Goal: Information Seeking & Learning: Learn about a topic

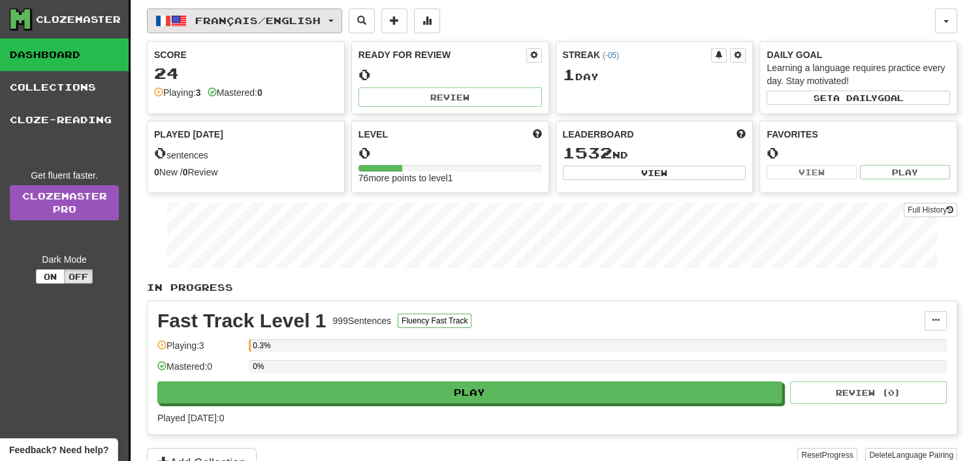
click at [237, 27] on button "Français / English" at bounding box center [244, 20] width 195 height 25
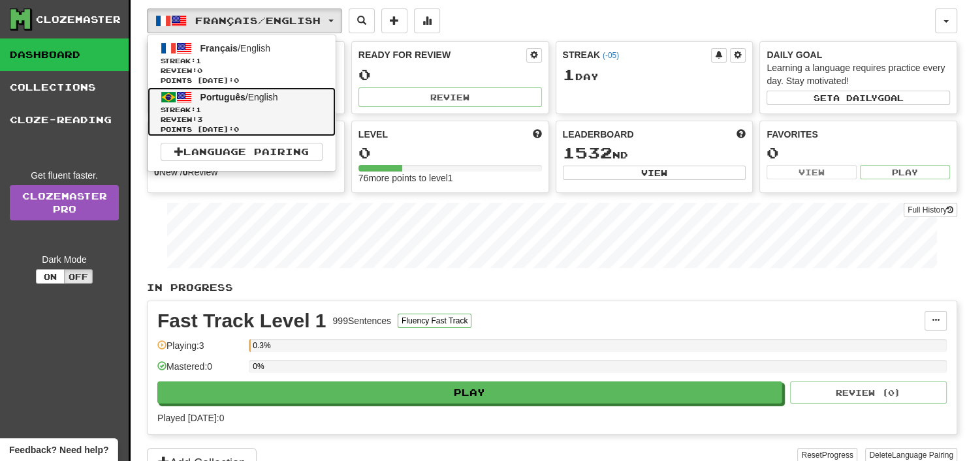
click at [268, 109] on span "Streak: 1" at bounding box center [242, 110] width 162 height 10
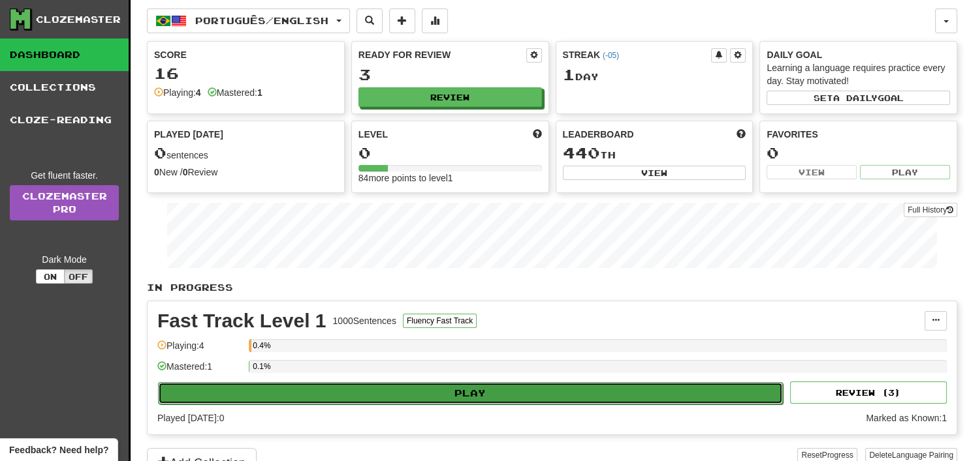
click at [456, 392] on button "Play" at bounding box center [470, 393] width 625 height 22
select select "**"
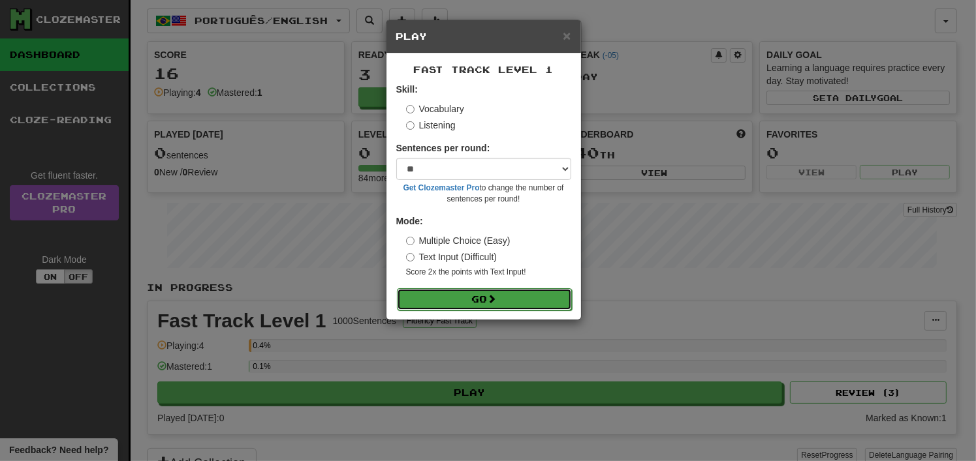
click at [476, 299] on button "Go" at bounding box center [484, 299] width 175 height 22
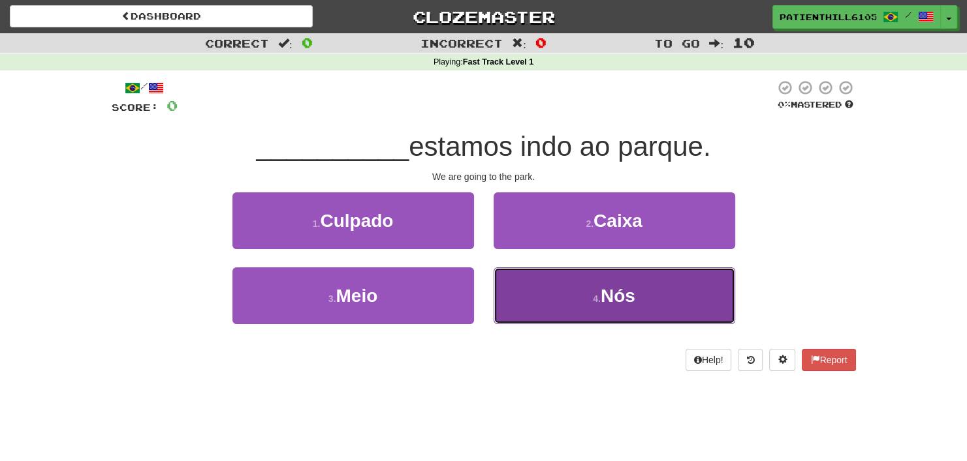
click at [586, 302] on button "4 . Nós" at bounding box center [613, 296] width 241 height 57
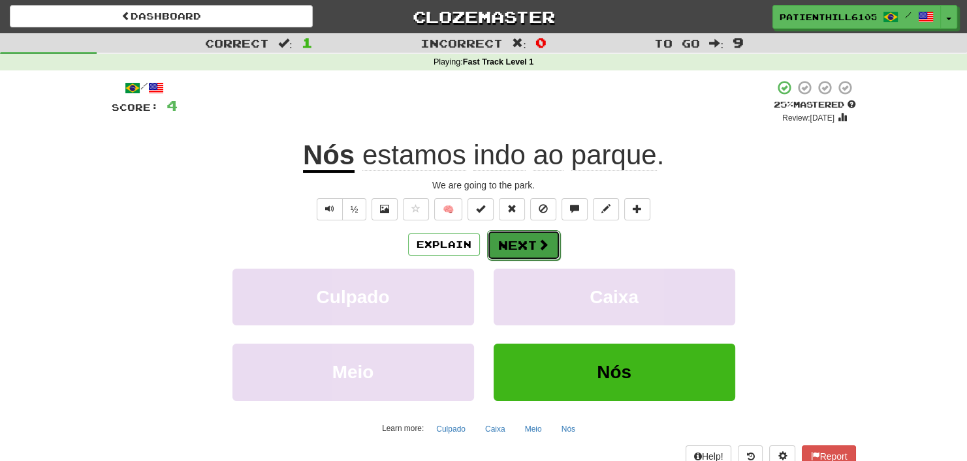
click at [541, 236] on button "Next" at bounding box center [523, 245] width 73 height 30
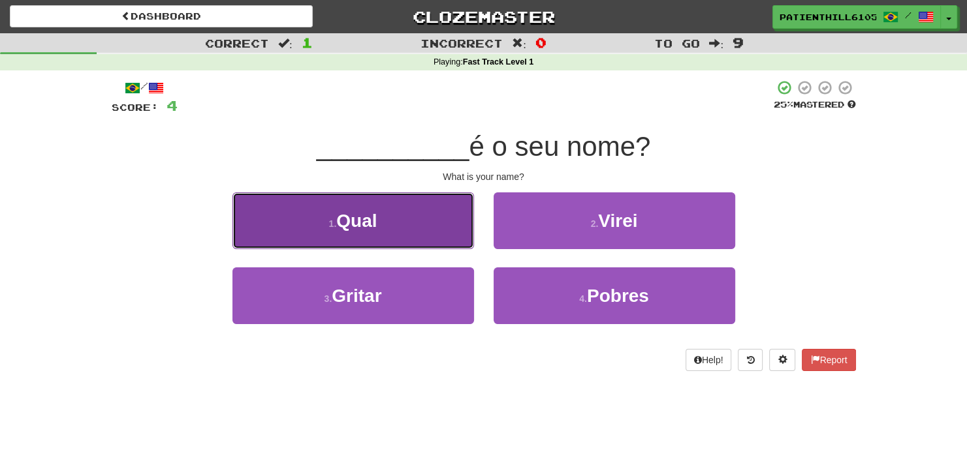
click at [457, 230] on button "1 . Qual" at bounding box center [352, 221] width 241 height 57
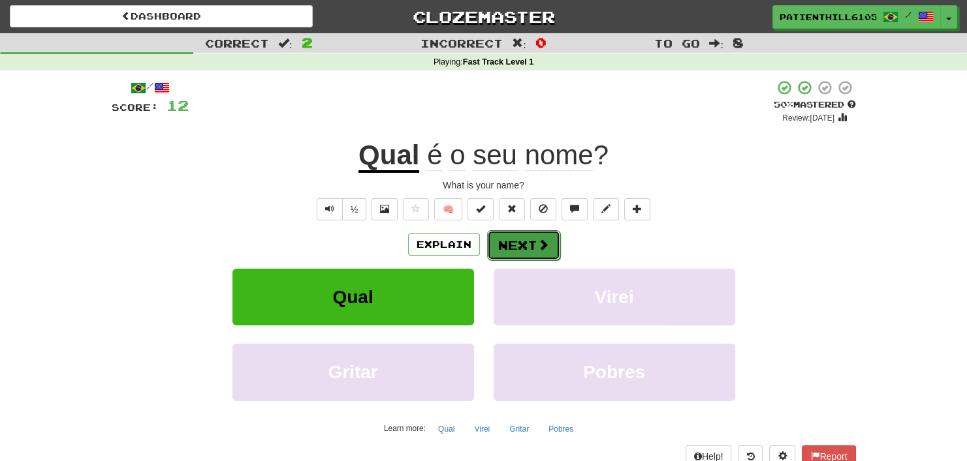
click at [509, 240] on button "Next" at bounding box center [523, 245] width 73 height 30
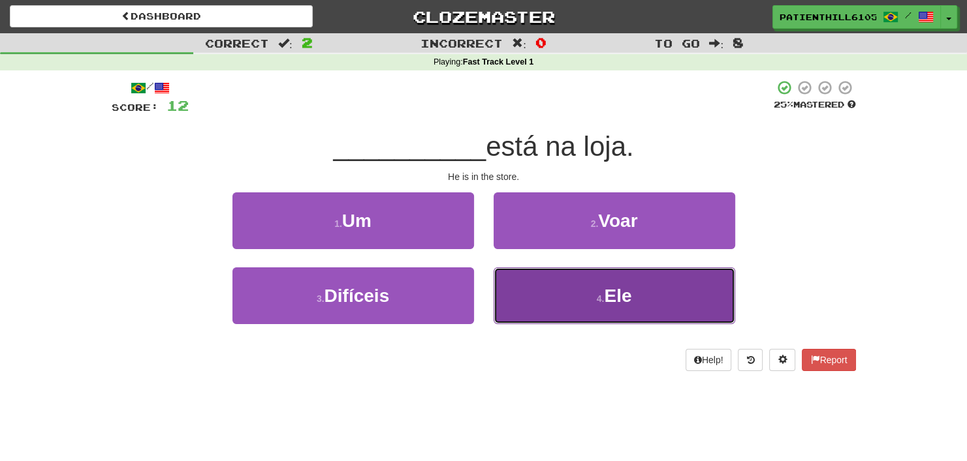
click at [574, 302] on button "4 . Ele" at bounding box center [613, 296] width 241 height 57
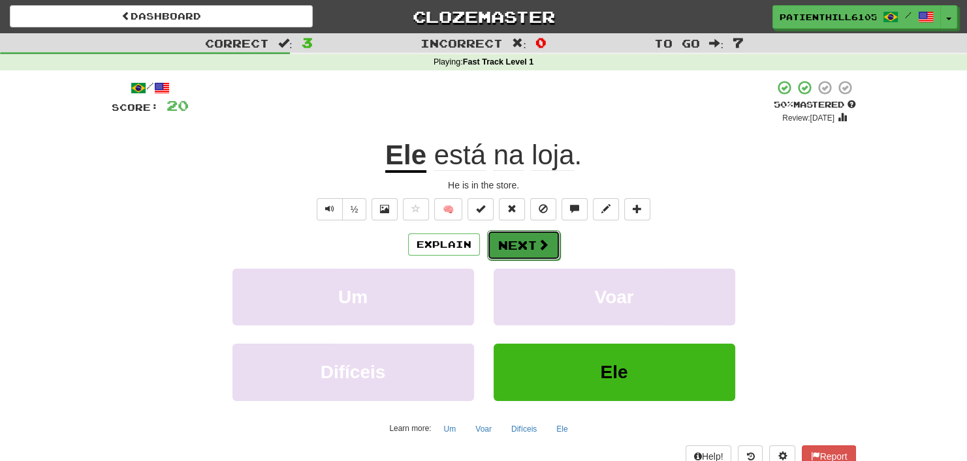
click at [520, 249] on button "Next" at bounding box center [523, 245] width 73 height 30
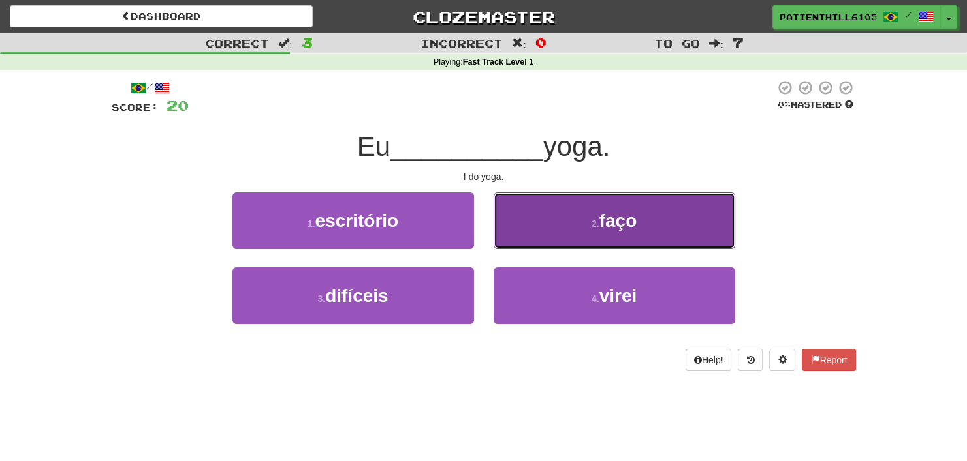
click at [613, 230] on span "faço" at bounding box center [618, 221] width 38 height 20
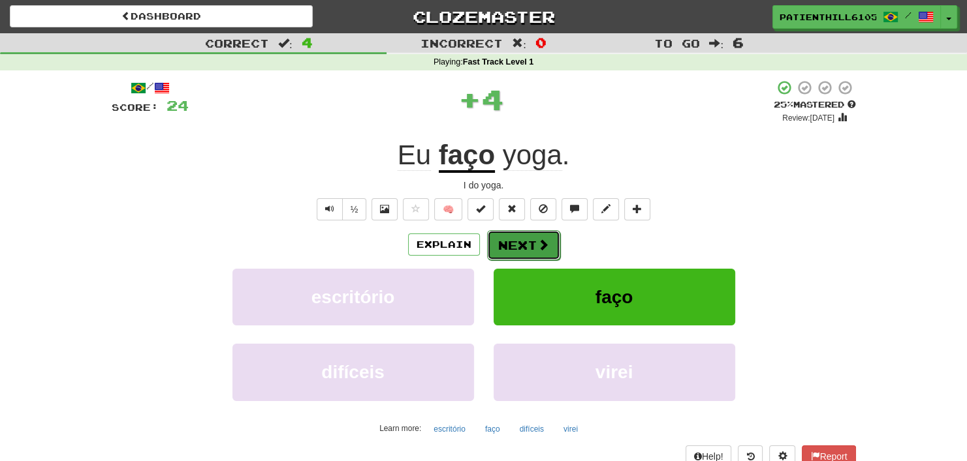
click at [529, 246] on button "Next" at bounding box center [523, 245] width 73 height 30
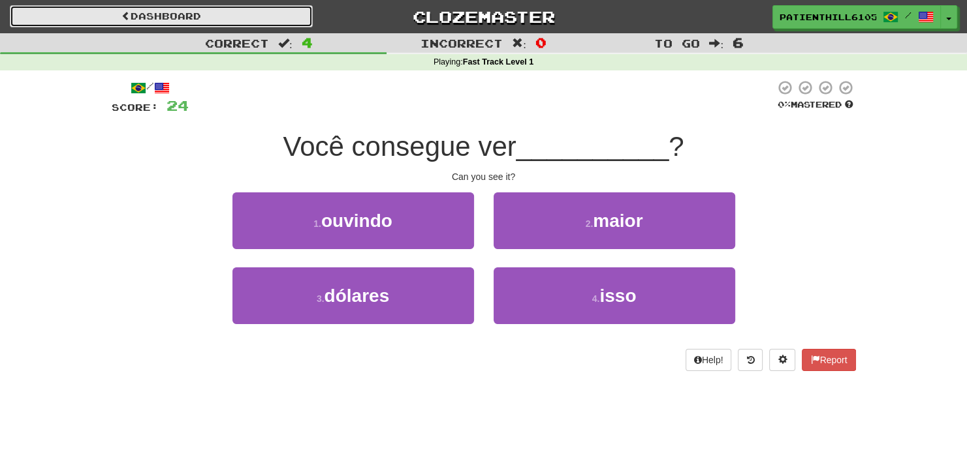
click at [193, 18] on link "Dashboard" at bounding box center [161, 16] width 303 height 22
